Goal: Check status: Check status

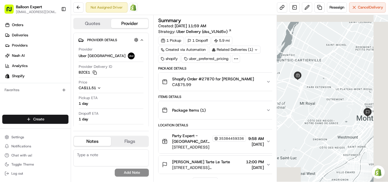
click at [130, 7] on img at bounding box center [133, 7] width 7 height 7
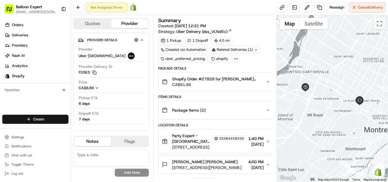
click at [132, 8] on img at bounding box center [133, 7] width 7 height 7
